Goal: Task Accomplishment & Management: Use online tool/utility

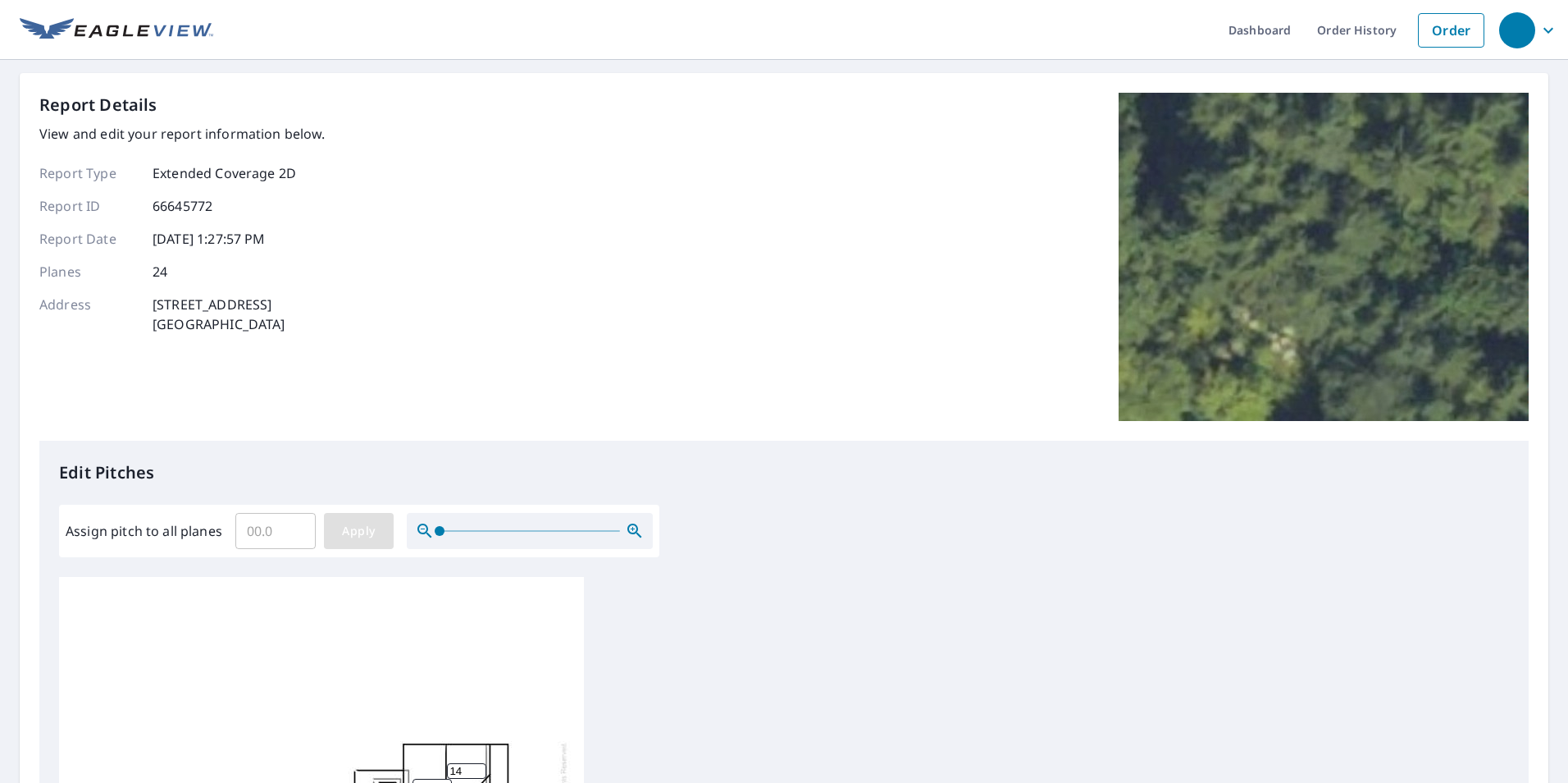
click at [351, 528] on span "Apply" at bounding box center [359, 531] width 43 height 21
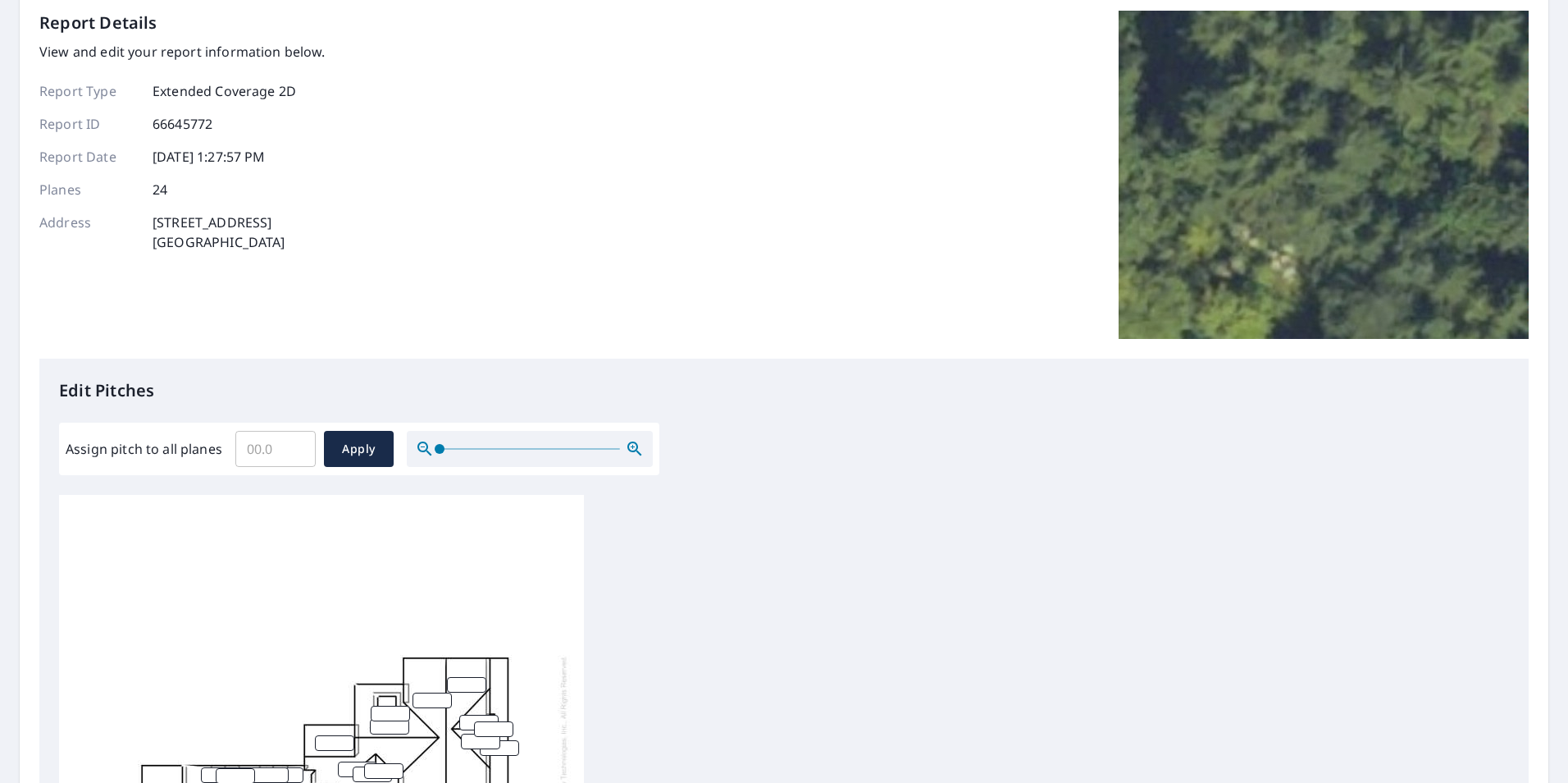
scroll to position [165, 0]
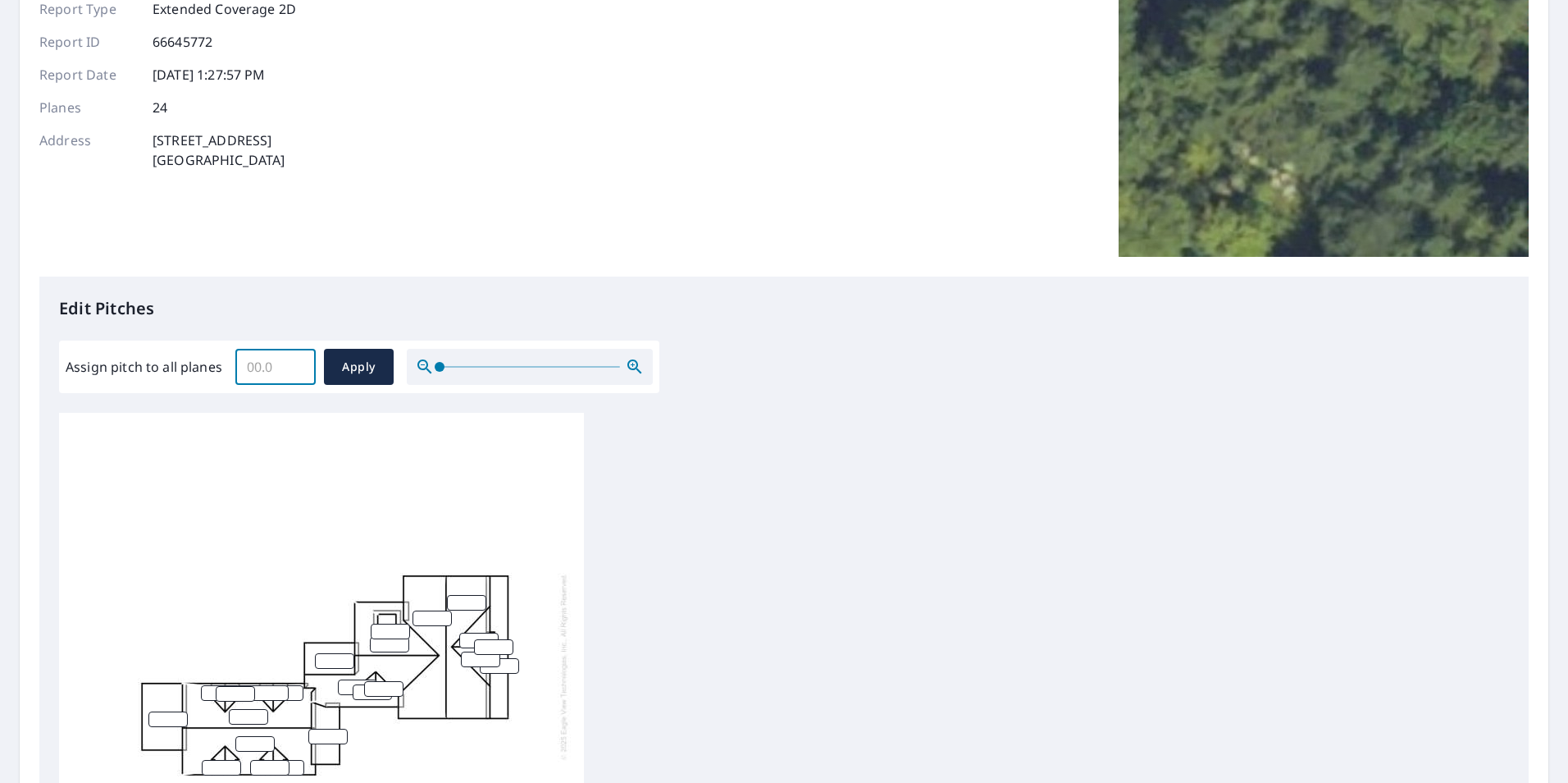
click at [258, 369] on input "Assign pitch to all planes" at bounding box center [275, 366] width 80 height 46
type input "14"
click at [356, 361] on span "Apply" at bounding box center [359, 367] width 43 height 21
type input "14"
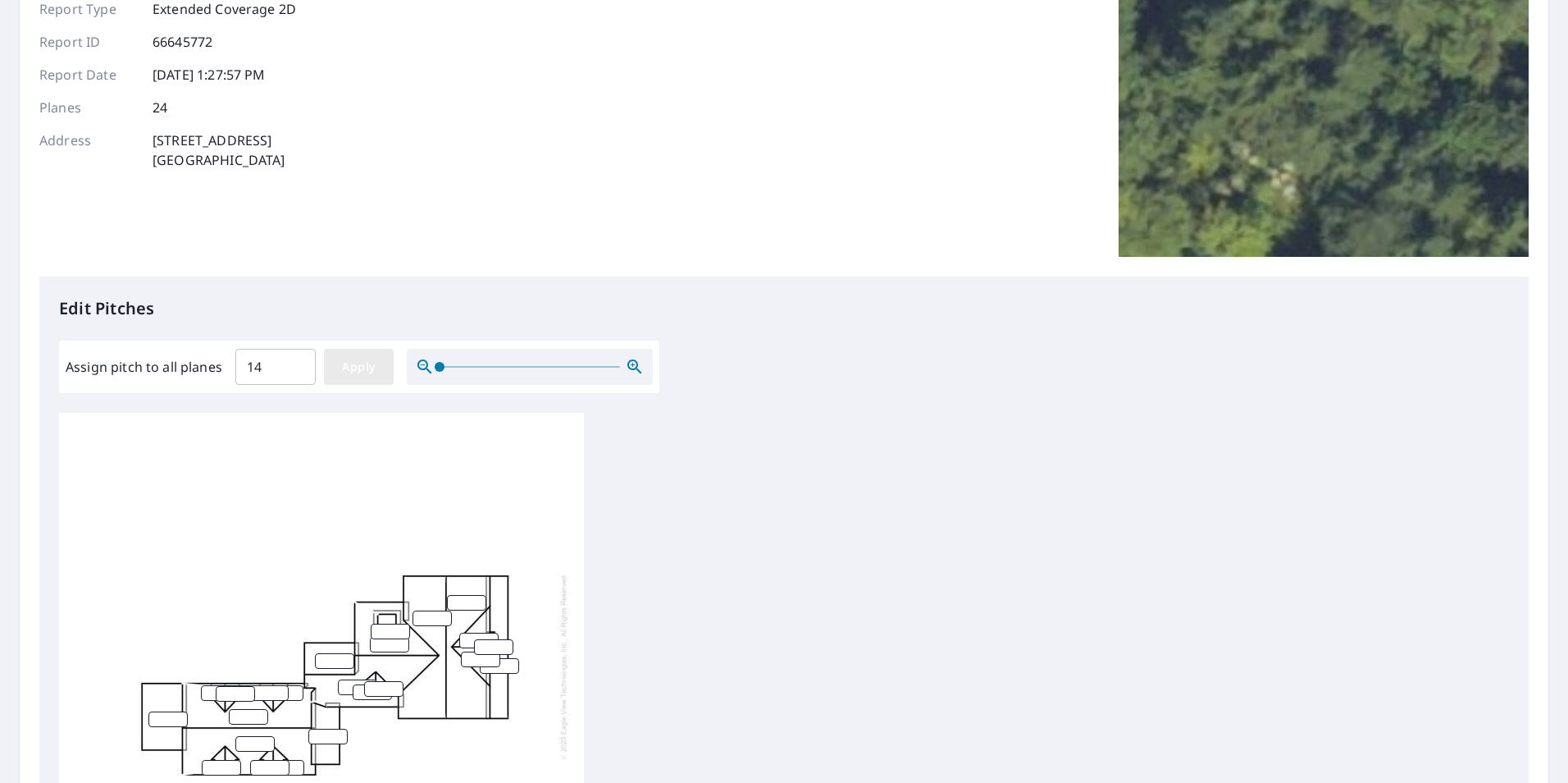
type input "14"
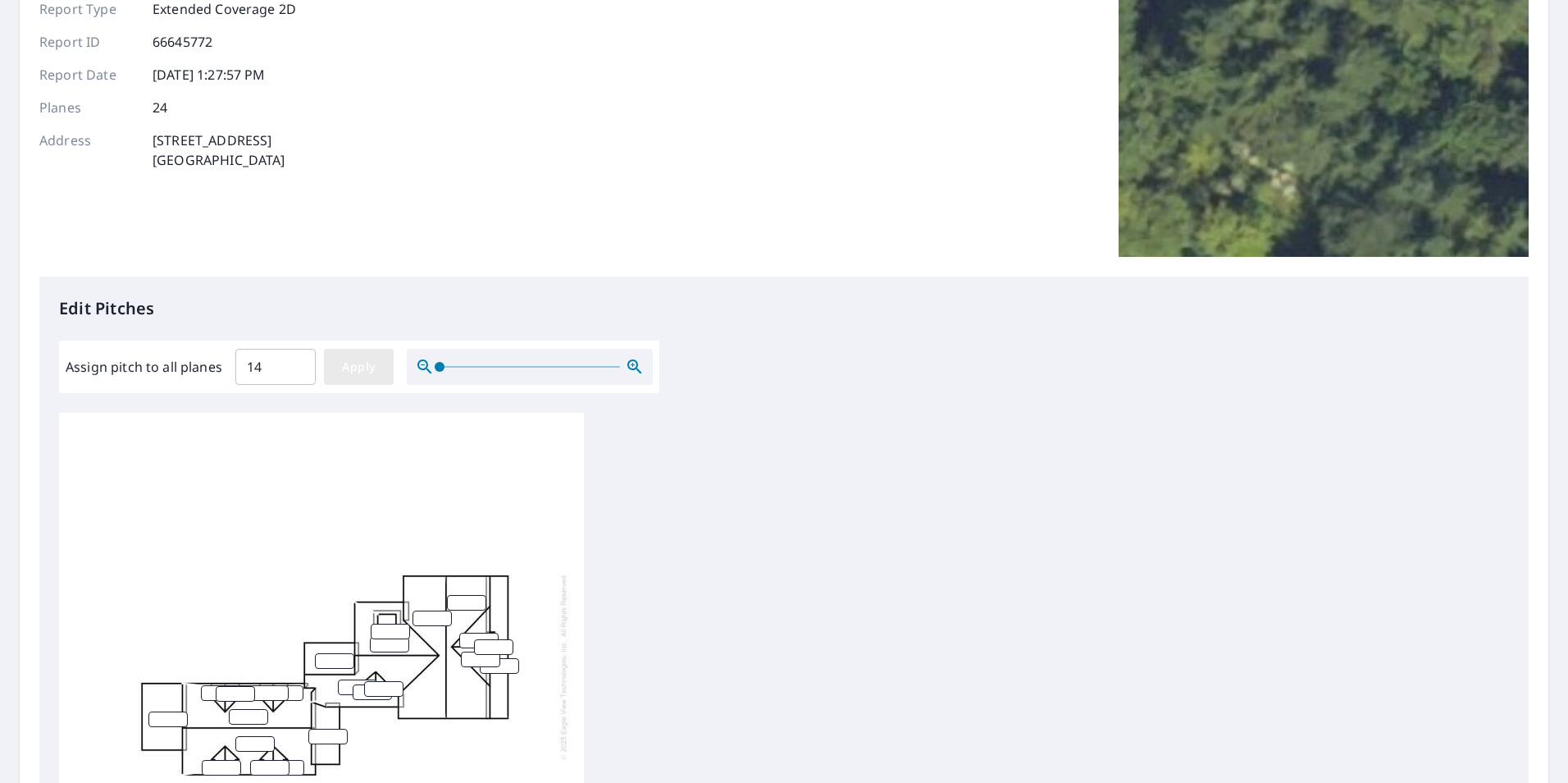
type input "14"
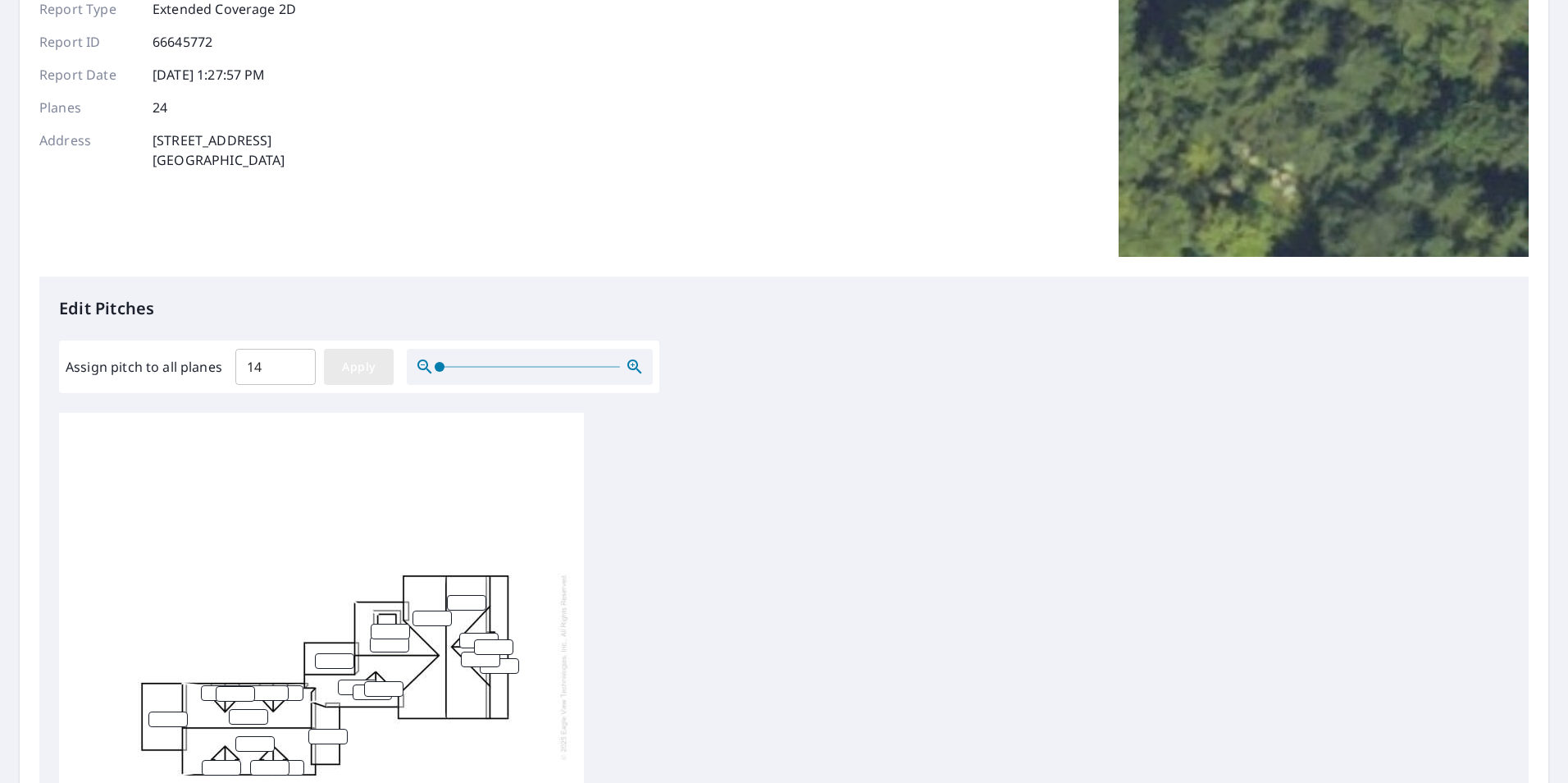
type input "14"
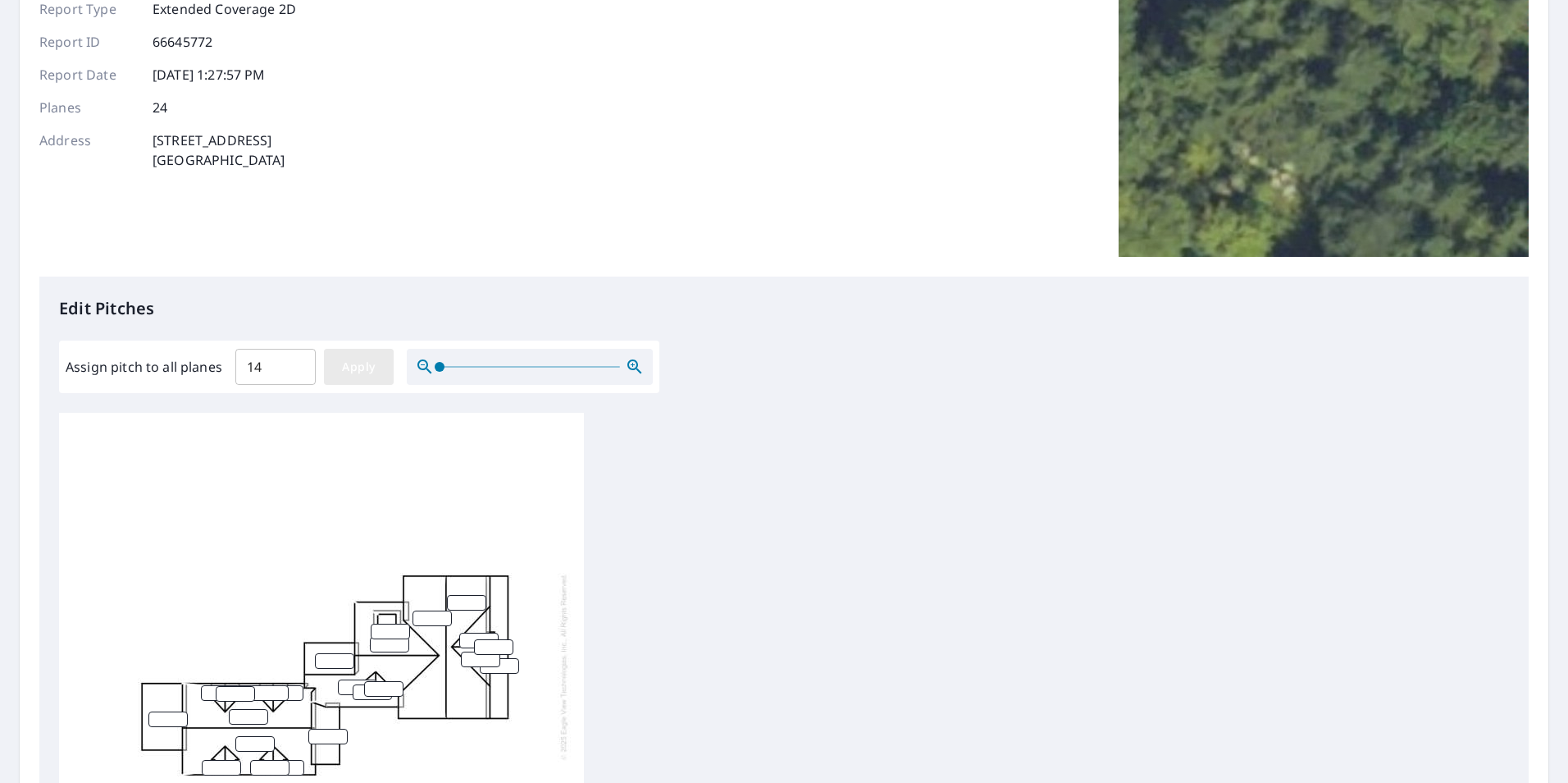
type input "14"
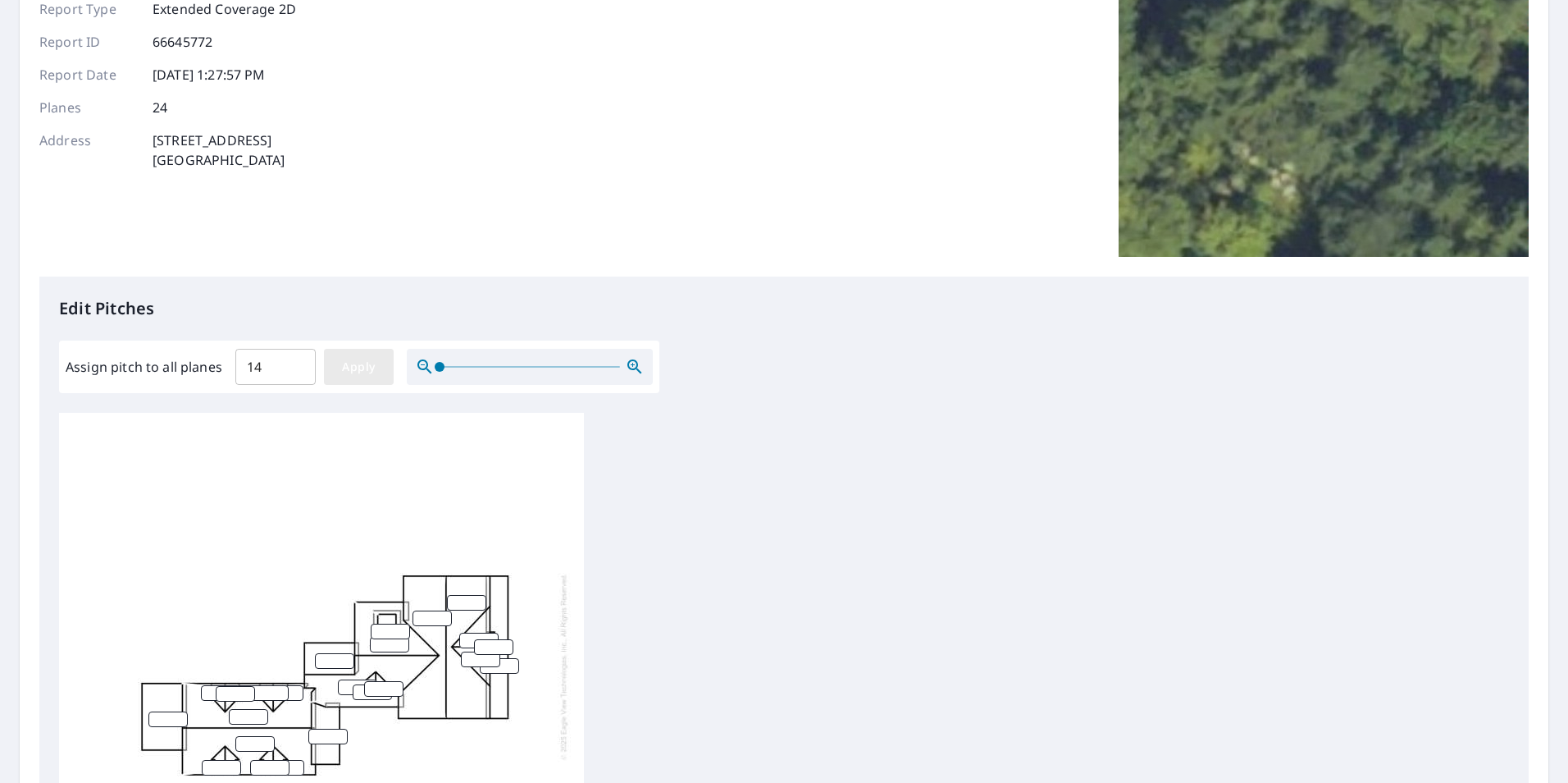
type input "14"
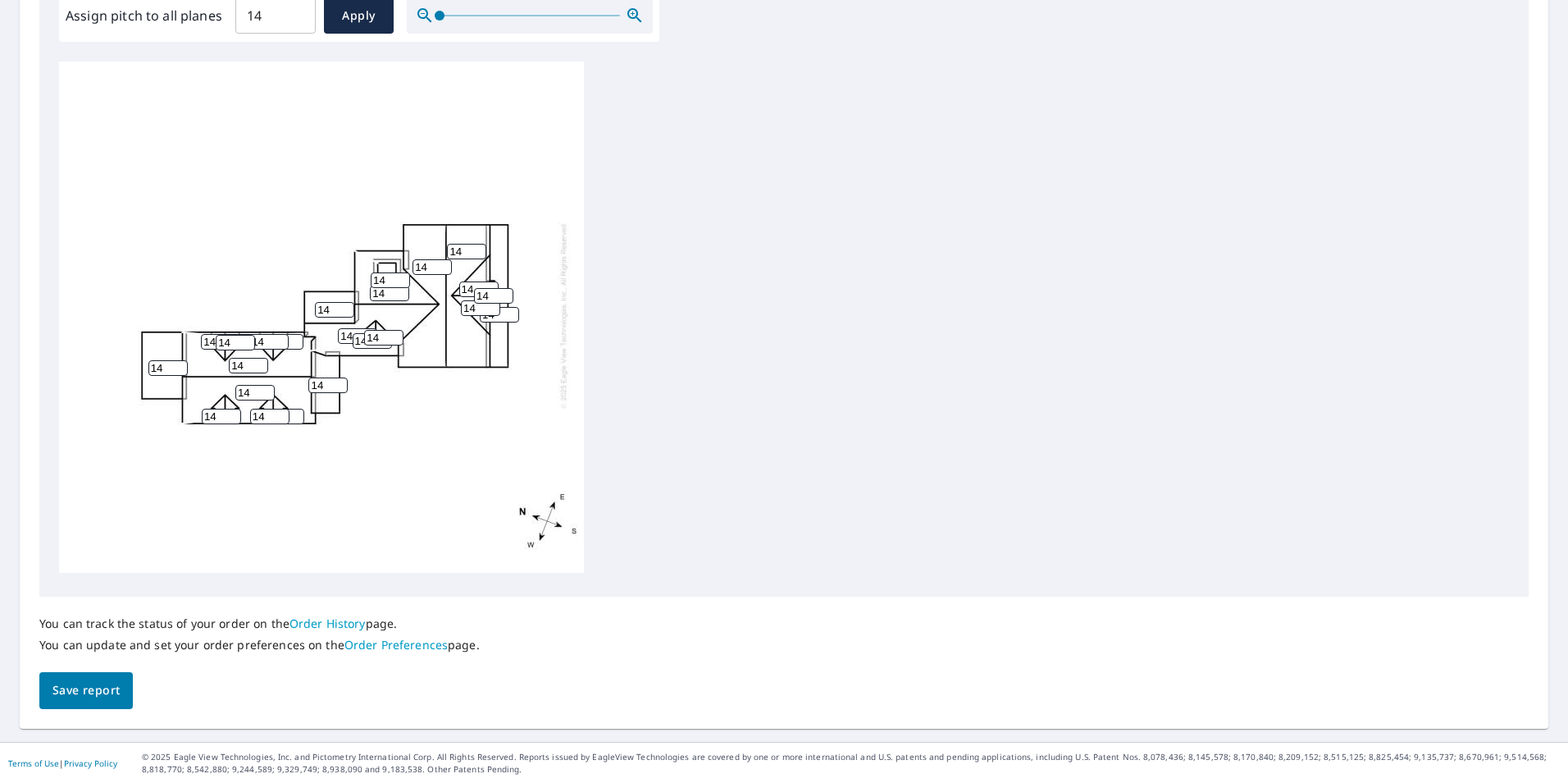
scroll to position [516, 0]
click at [58, 691] on span "Save report" at bounding box center [86, 690] width 67 height 21
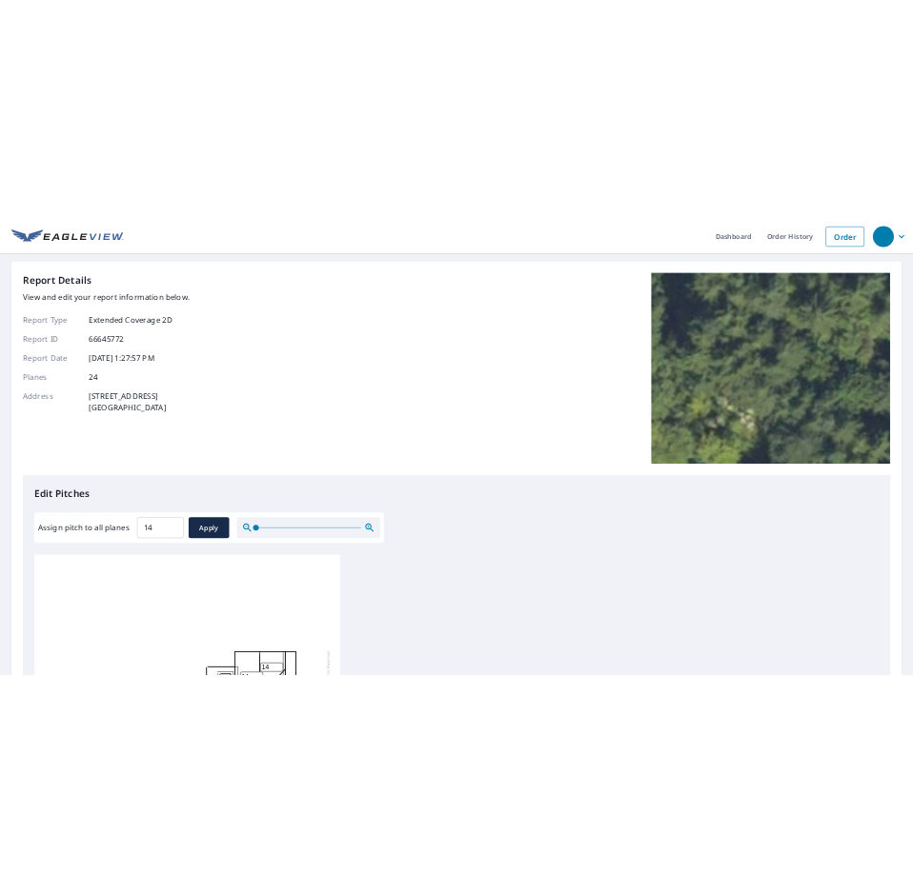
scroll to position [0, 0]
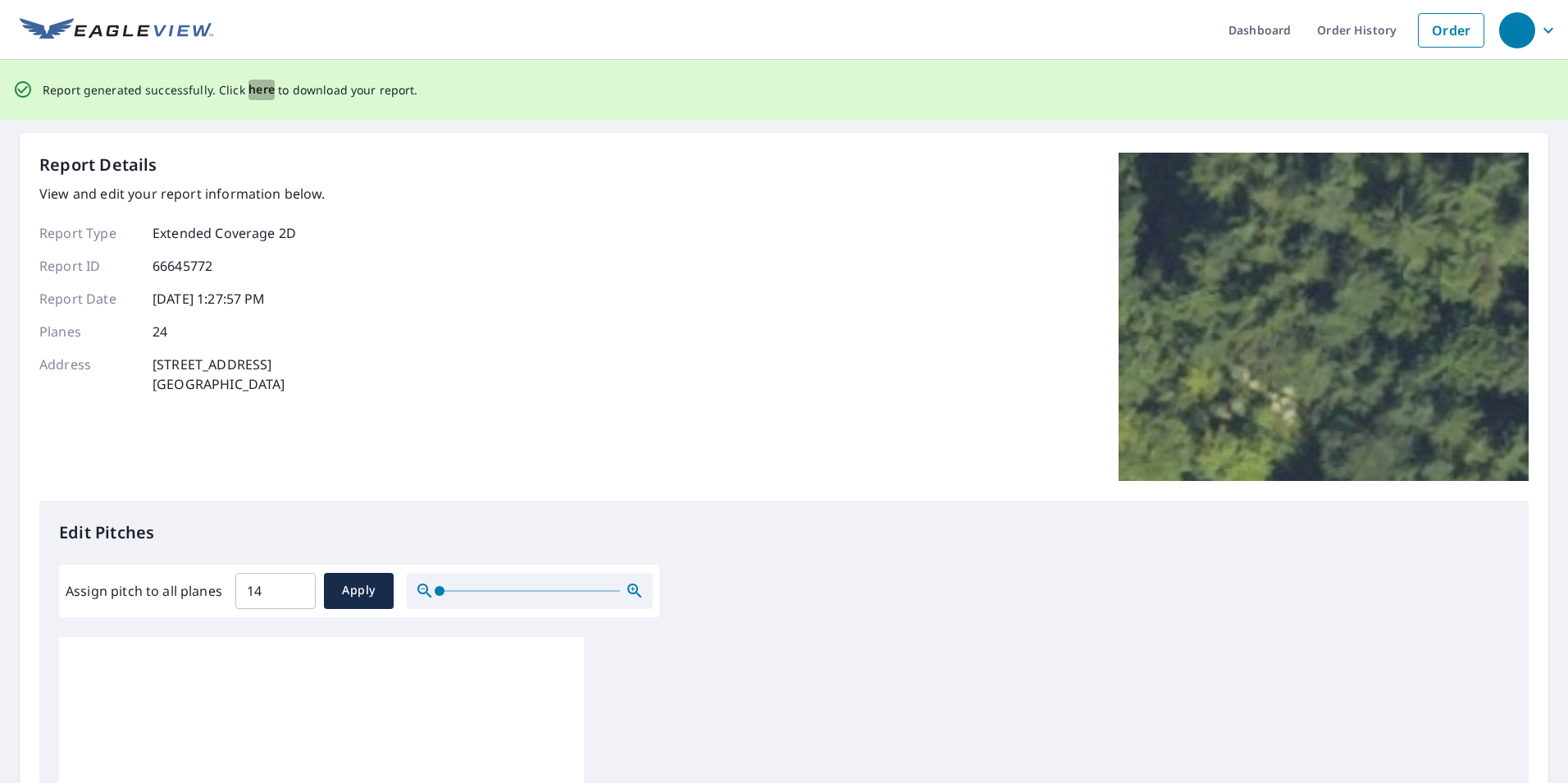
click at [256, 88] on span "here" at bounding box center [262, 90] width 27 height 21
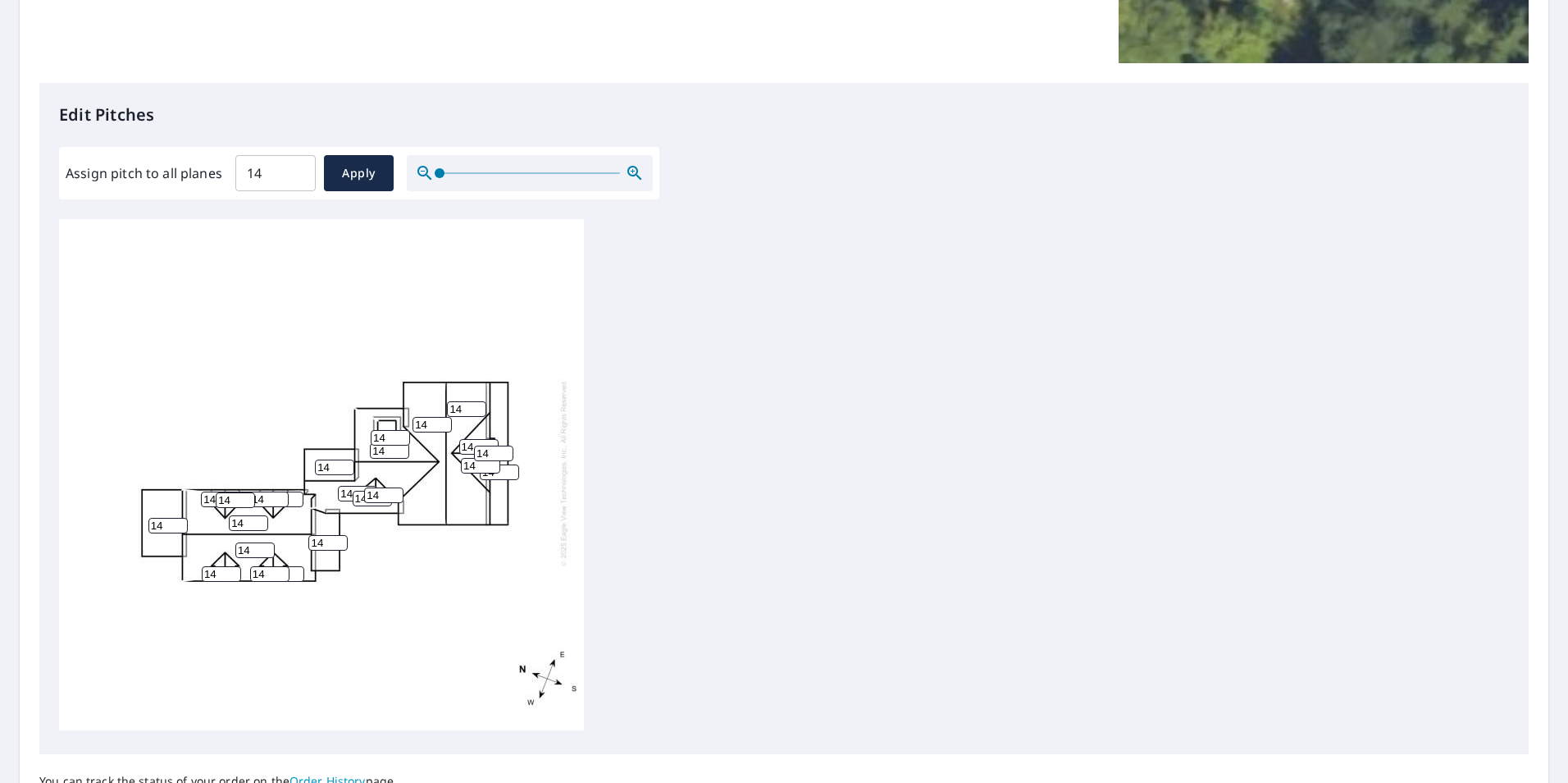
scroll to position [516, 0]
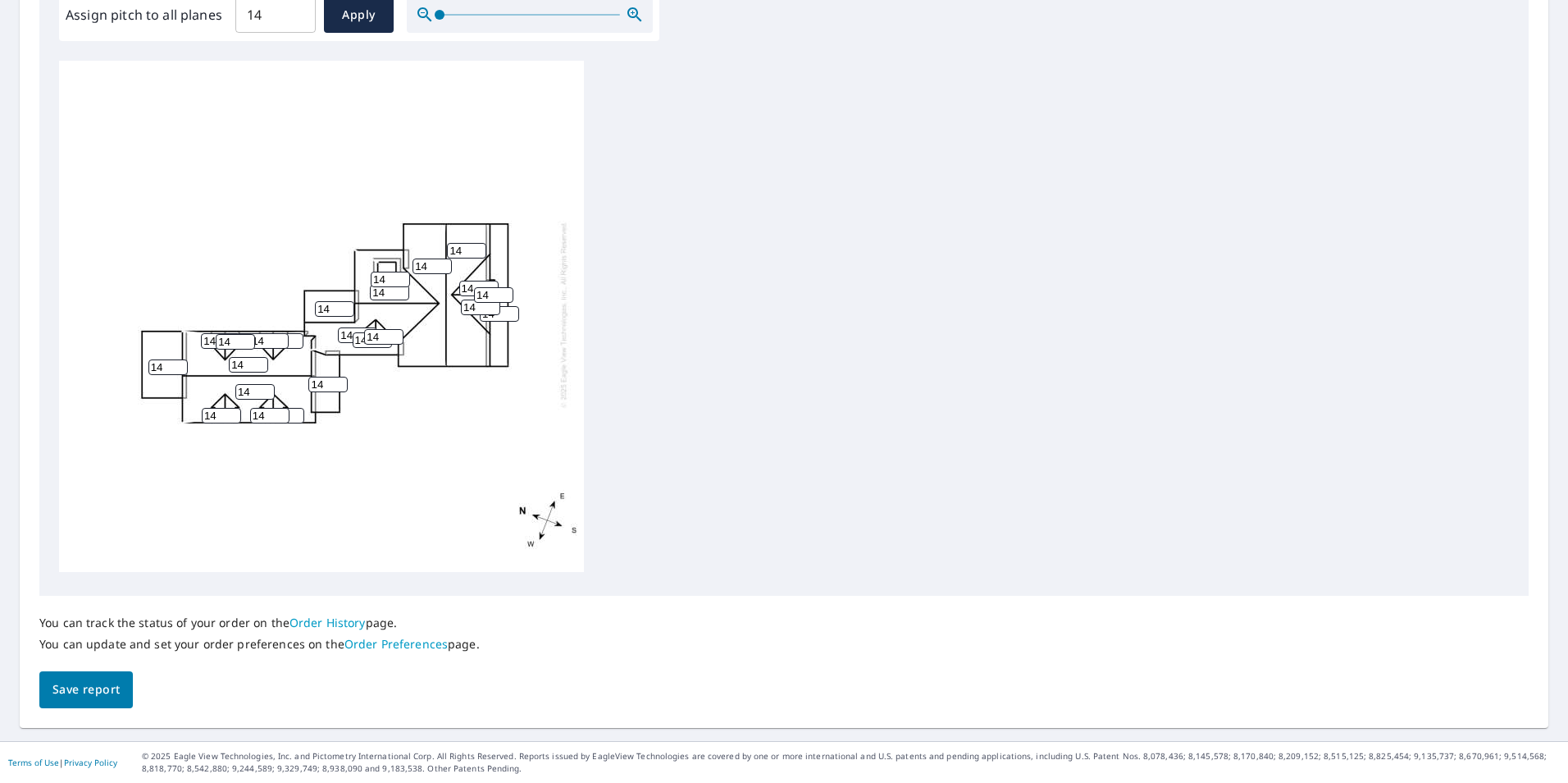
click at [84, 689] on span "Save report" at bounding box center [86, 690] width 67 height 21
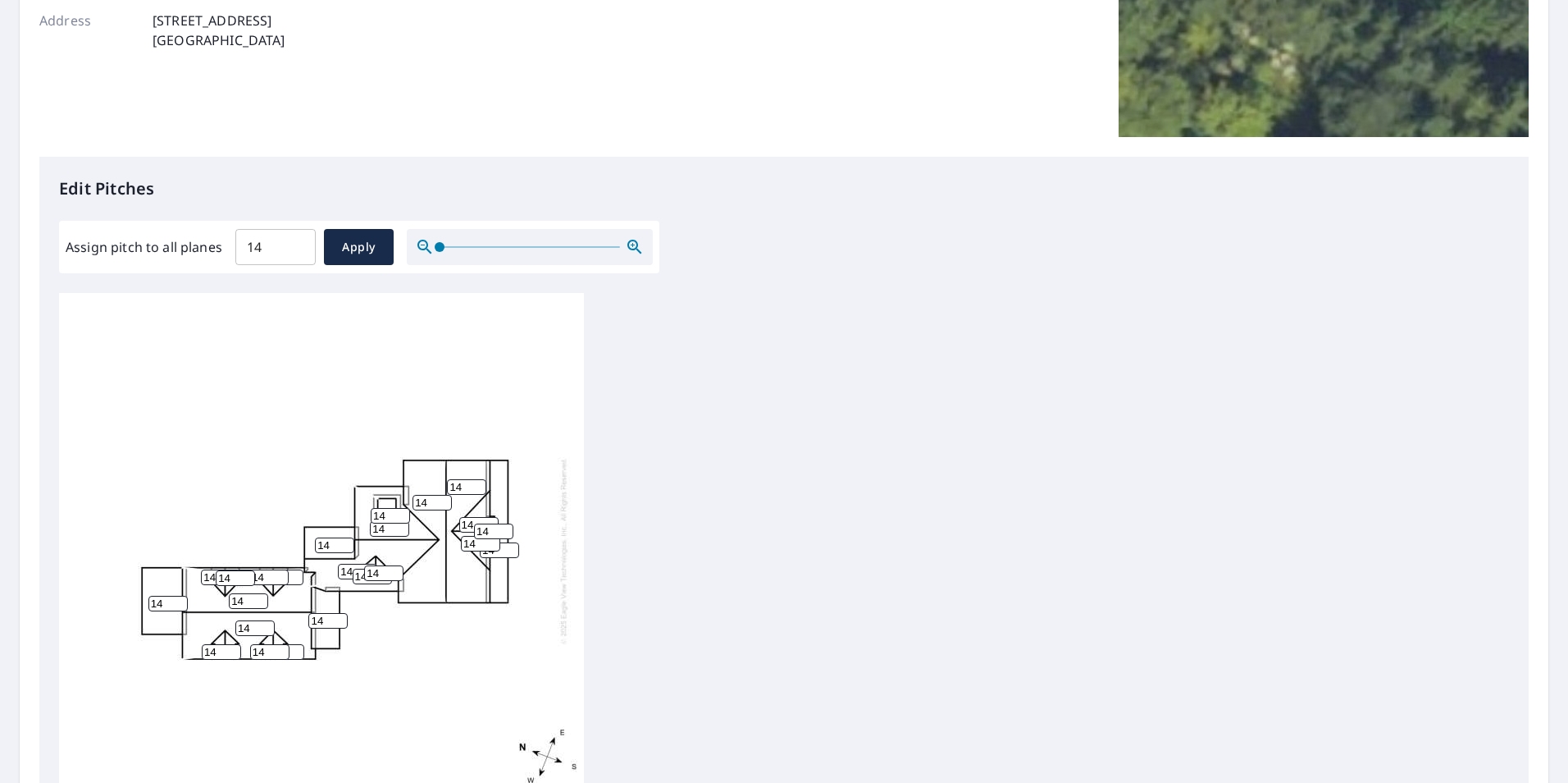
scroll to position [0, 0]
